Goal: Information Seeking & Learning: Find specific fact

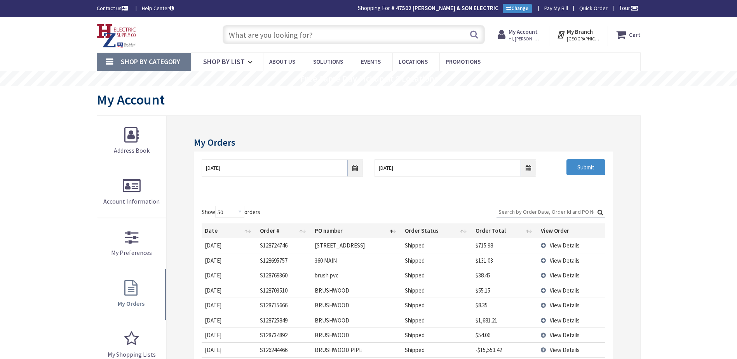
select select "50"
click at [263, 38] on input "text" at bounding box center [354, 34] width 262 height 19
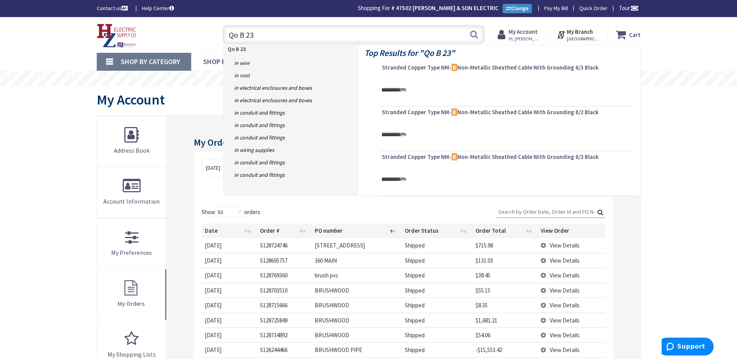
type input "Qo B 230"
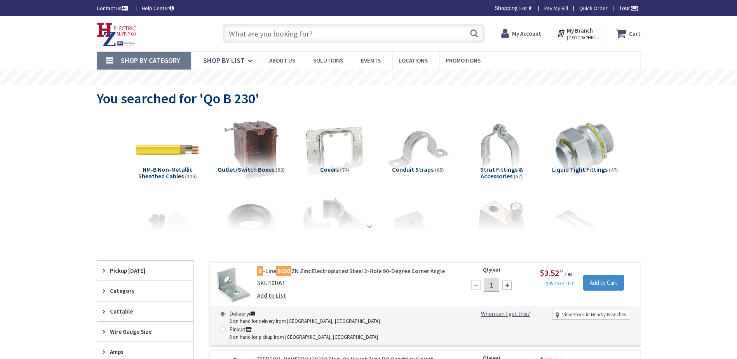
type input "The Common, [STREET_ADDRESS]"
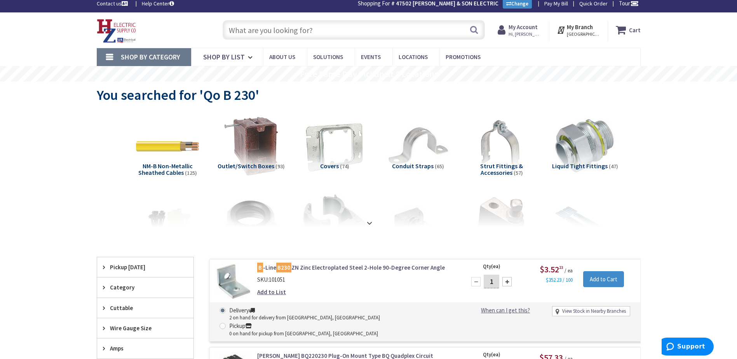
scroll to position [3, 0]
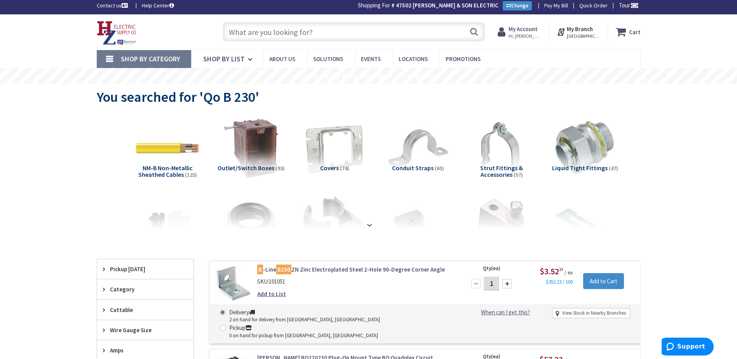
click at [231, 30] on input "text" at bounding box center [354, 31] width 262 height 19
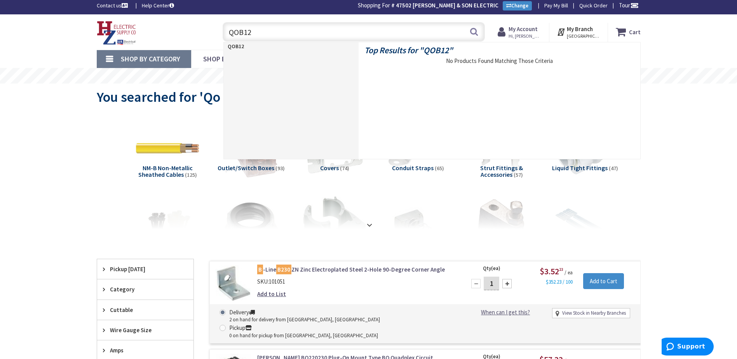
type input "QOB120"
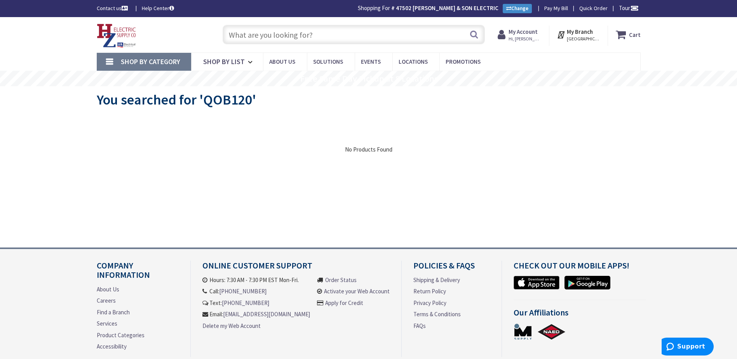
click at [235, 35] on input "text" at bounding box center [354, 34] width 262 height 19
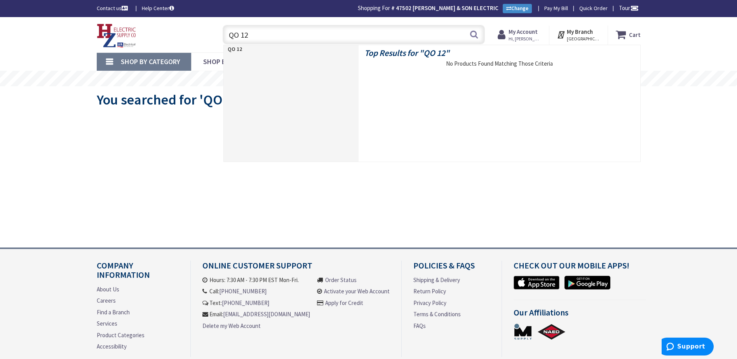
type input "QO 120"
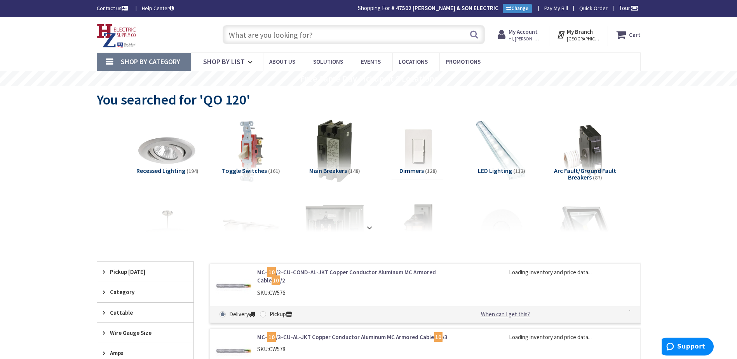
click at [231, 38] on input "text" at bounding box center [354, 34] width 262 height 19
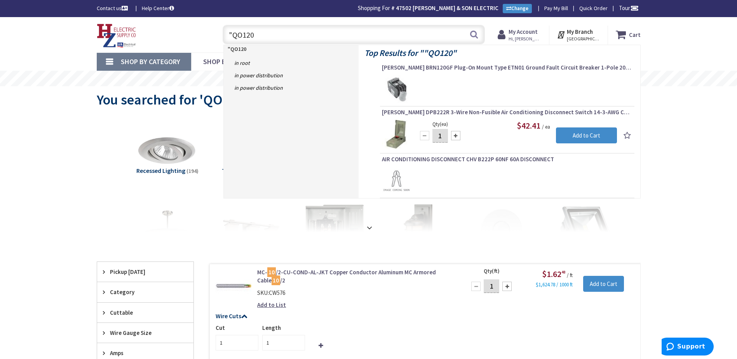
type input ""QO120""
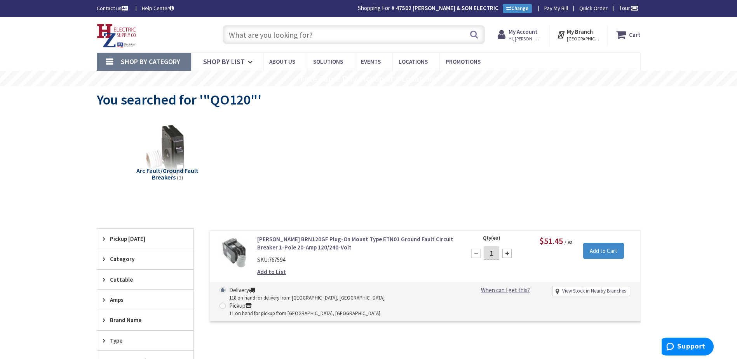
click at [248, 33] on input "text" at bounding box center [354, 34] width 262 height 19
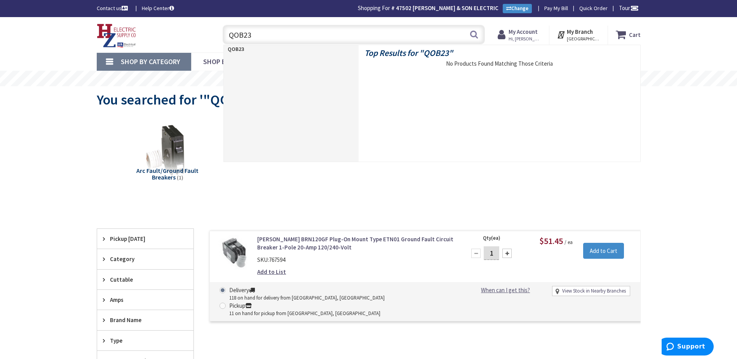
type input "QOB230"
